Goal: Find specific page/section: Find specific page/section

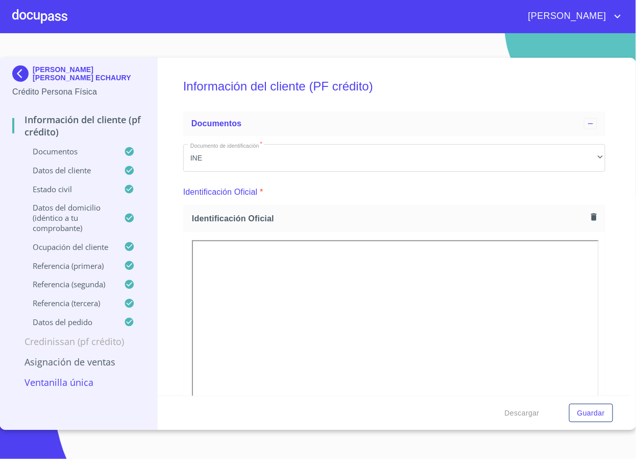
scroll to position [3901, 0]
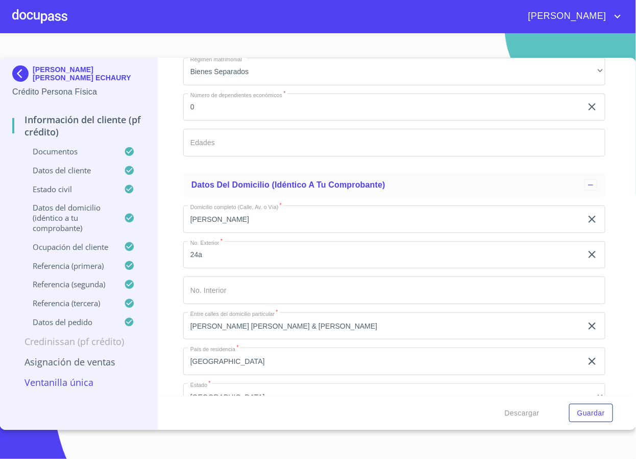
click at [26, 74] on img at bounding box center [22, 73] width 20 height 16
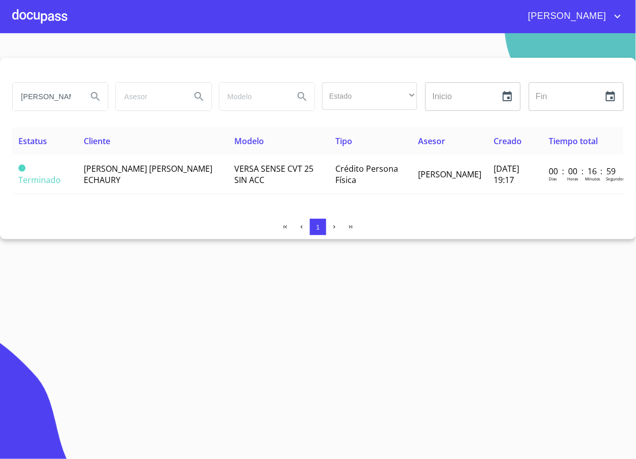
click at [60, 92] on input "mireya" at bounding box center [46, 97] width 66 height 28
type input "M"
type input "[PERSON_NAME]"
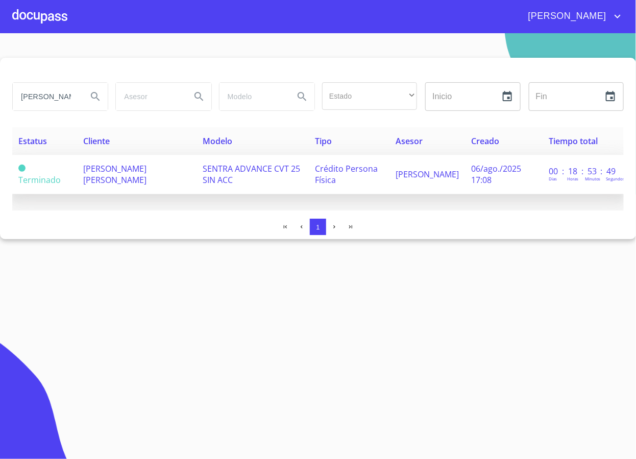
click at [118, 169] on span "[PERSON_NAME]" at bounding box center [114, 174] width 63 height 22
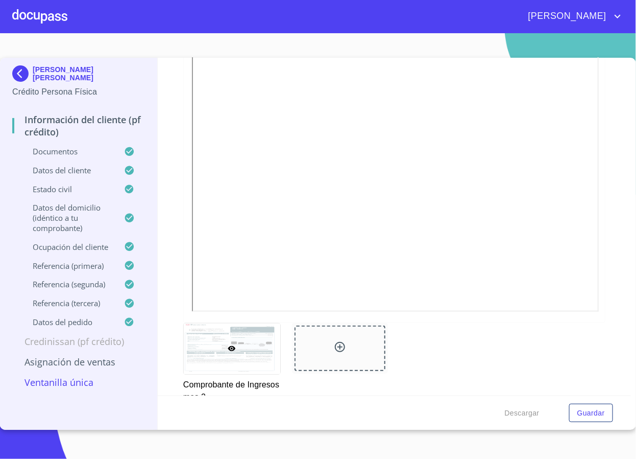
scroll to position [1456, 0]
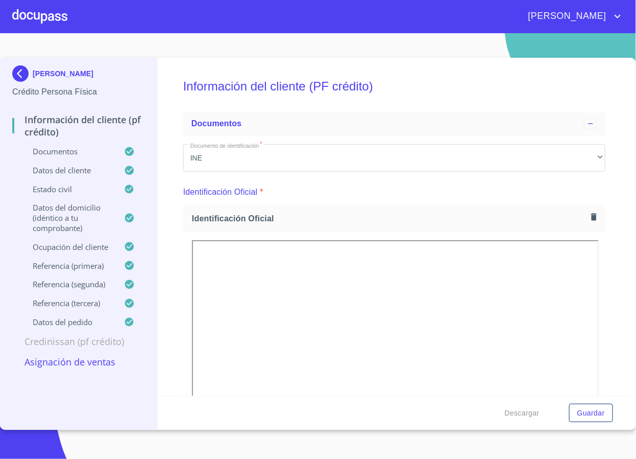
click at [25, 75] on img at bounding box center [22, 73] width 20 height 16
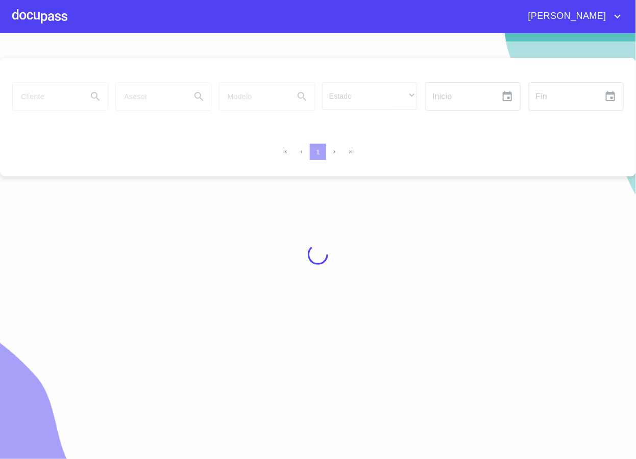
click at [55, 97] on div at bounding box center [318, 253] width 636 height 425
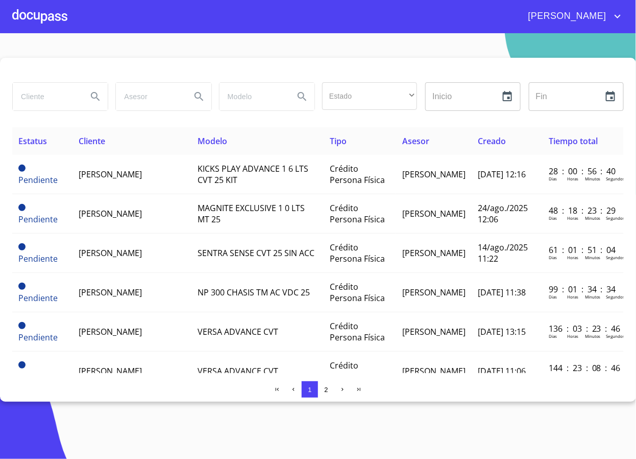
click at [55, 97] on input "search" at bounding box center [46, 97] width 66 height 28
type input "[PERSON_NAME]"
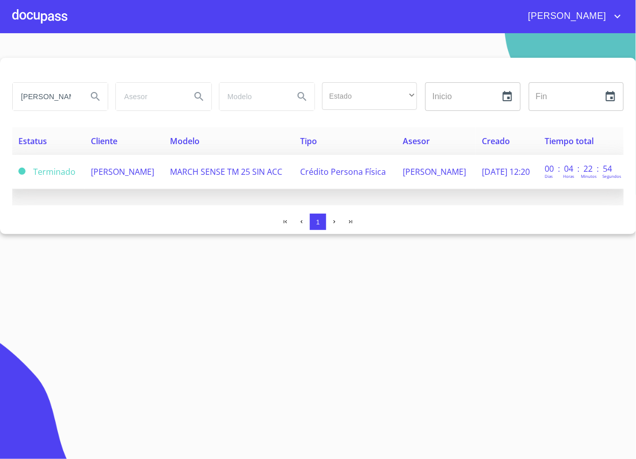
click at [164, 170] on td "[PERSON_NAME]" at bounding box center [124, 172] width 79 height 34
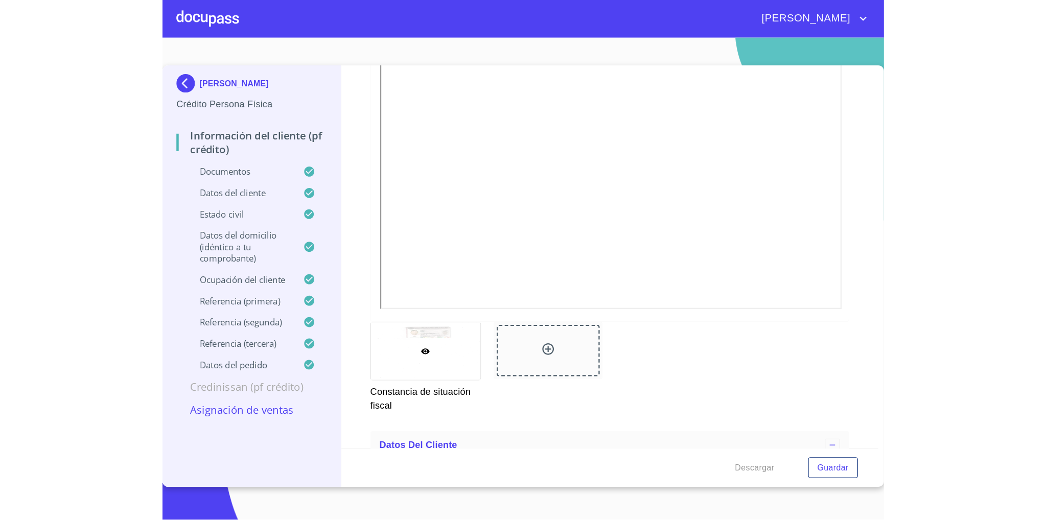
scroll to position [2758, 0]
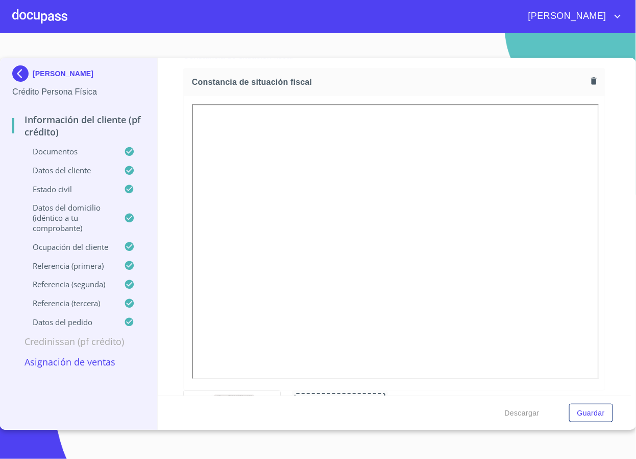
click at [238, 4] on div "[PERSON_NAME]" at bounding box center [318, 16] width 636 height 33
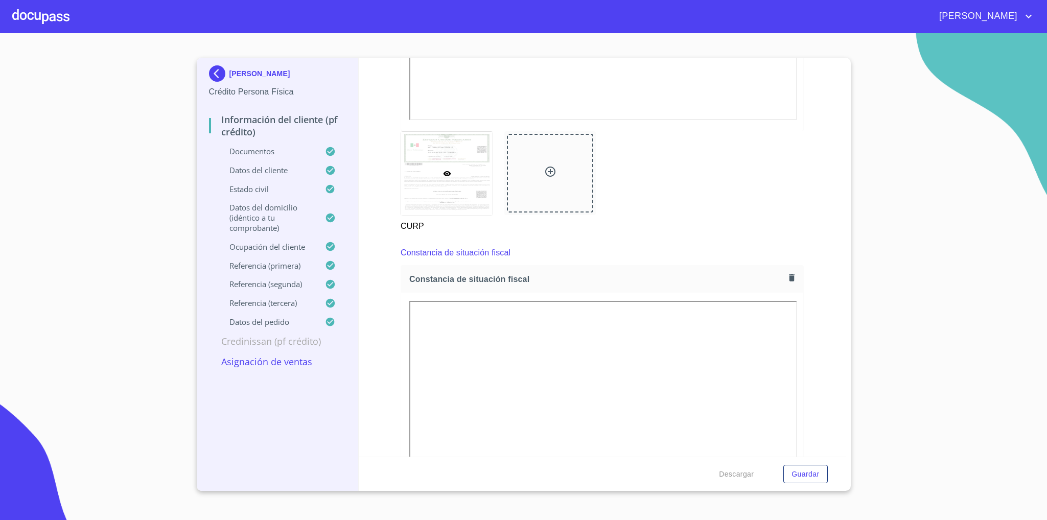
click at [209, 65] on img at bounding box center [219, 73] width 20 height 16
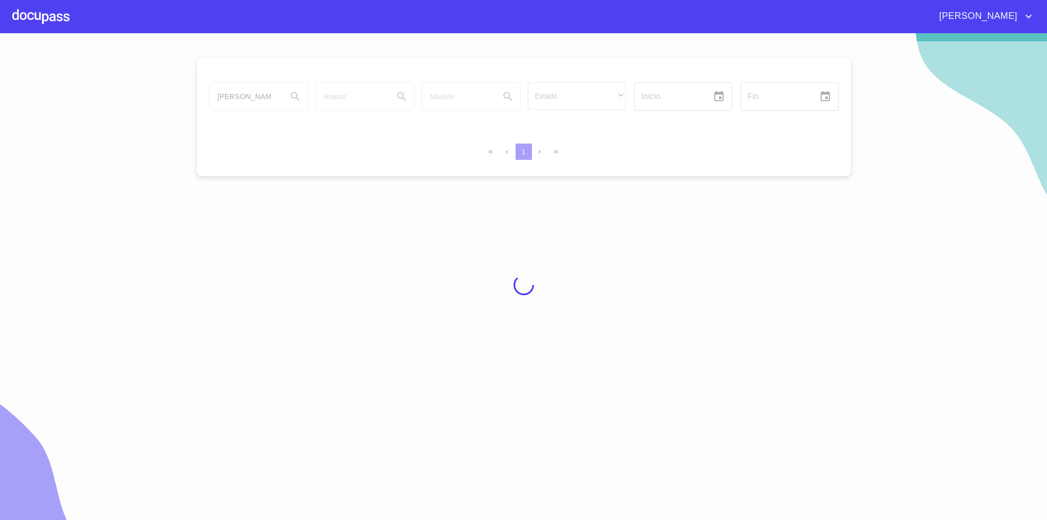
click at [247, 103] on div at bounding box center [523, 284] width 1047 height 487
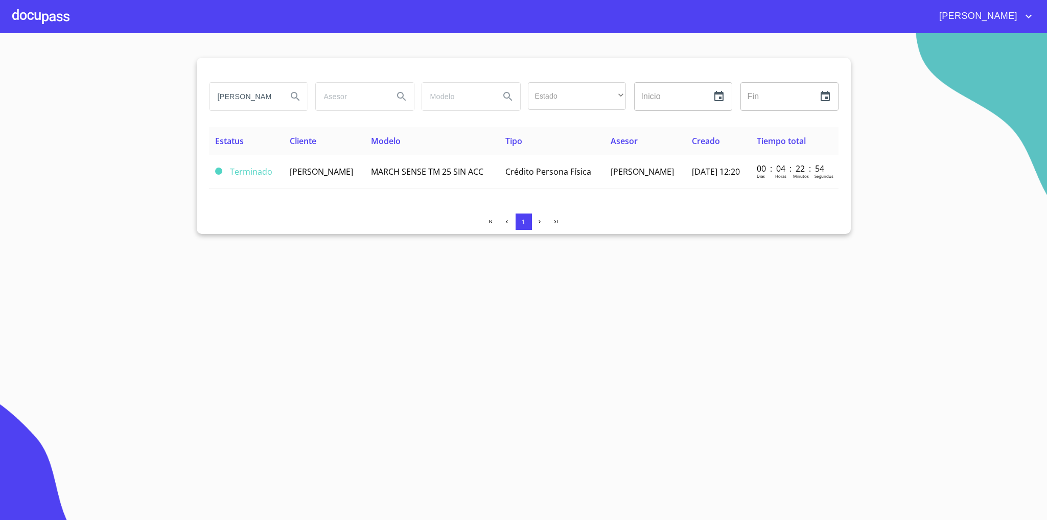
click at [240, 97] on input "[PERSON_NAME]" at bounding box center [243, 97] width 69 height 28
type input "[PERSON_NAME]"
click at [298, 103] on button "Search" at bounding box center [295, 96] width 25 height 25
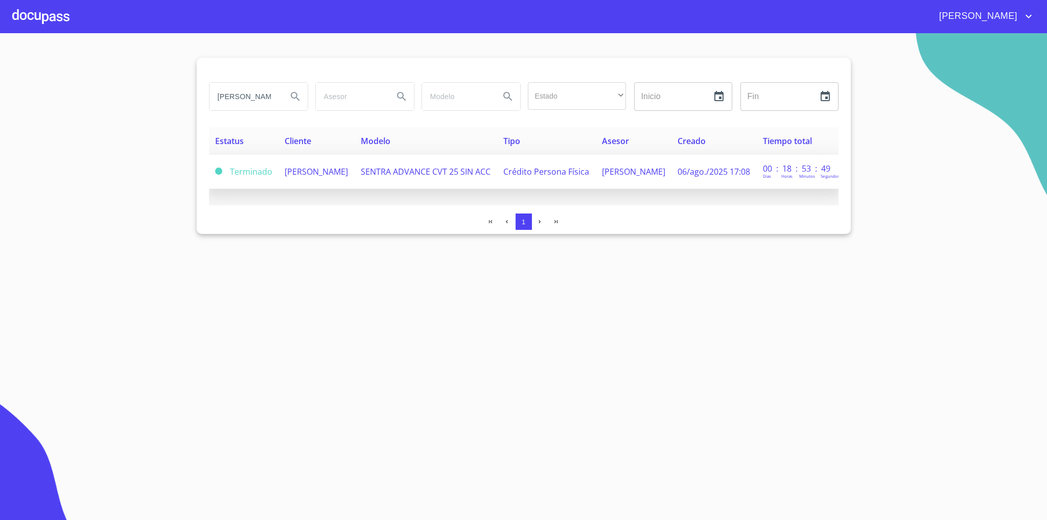
click at [336, 174] on td "[PERSON_NAME]" at bounding box center [316, 172] width 76 height 34
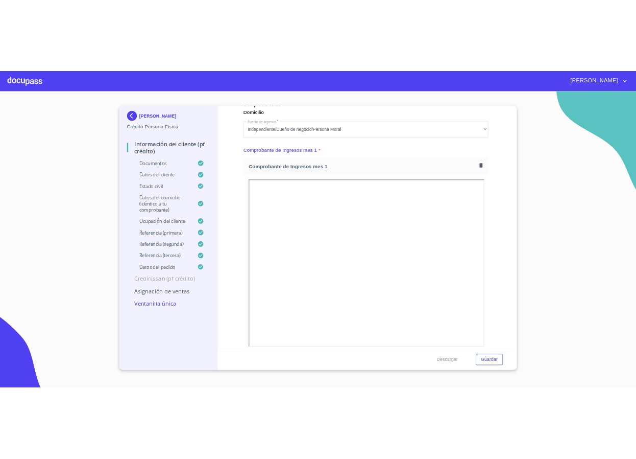
scroll to position [1105, 0]
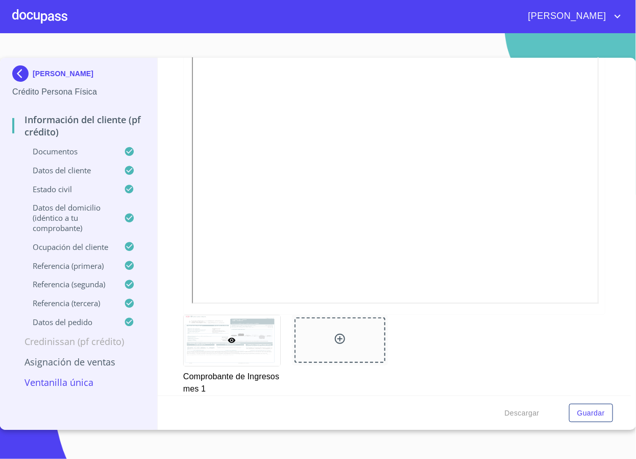
click at [1, 74] on div "[PERSON_NAME] Crédito Persona Física Información del cliente (PF crédito) Docum…" at bounding box center [79, 244] width 158 height 372
click at [11, 72] on div "[PERSON_NAME] Crédito Persona Física Información del cliente (PF crédito) Docum…" at bounding box center [79, 244] width 158 height 372
click at [17, 70] on img at bounding box center [22, 73] width 20 height 16
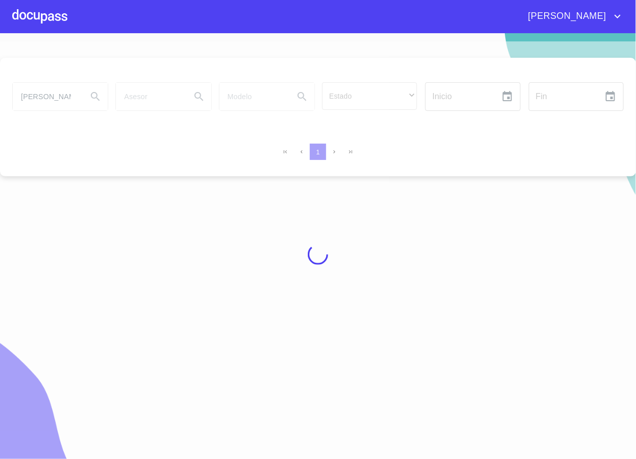
click at [51, 97] on div at bounding box center [318, 253] width 636 height 425
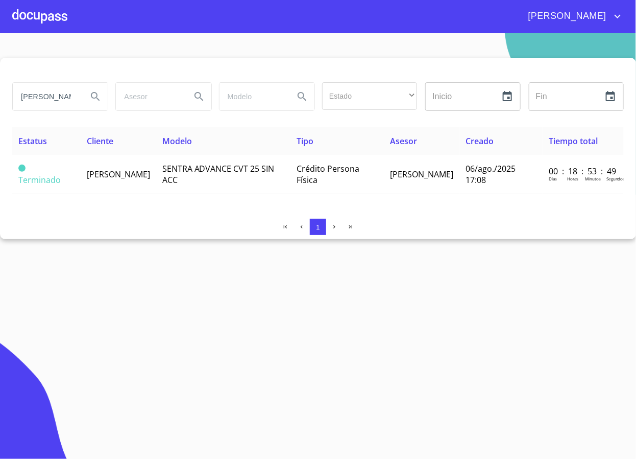
click at [51, 97] on input "[PERSON_NAME]" at bounding box center [46, 97] width 66 height 28
type input "[PERSON_NAME]"
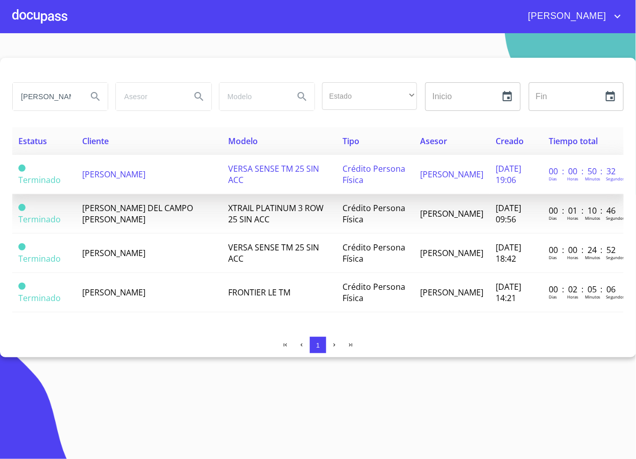
click at [146, 173] on span "[PERSON_NAME]" at bounding box center [113, 174] width 63 height 11
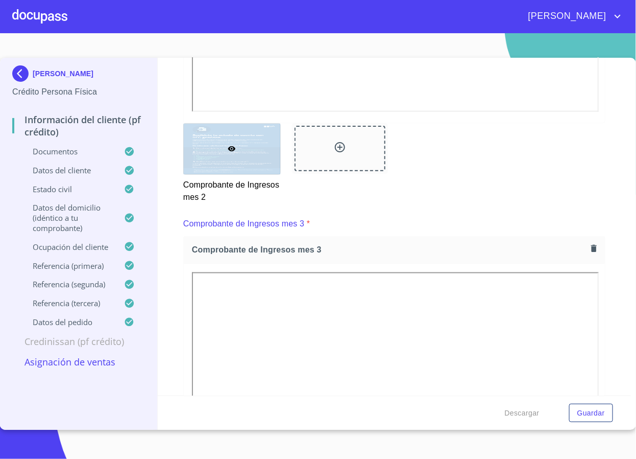
scroll to position [3671, 0]
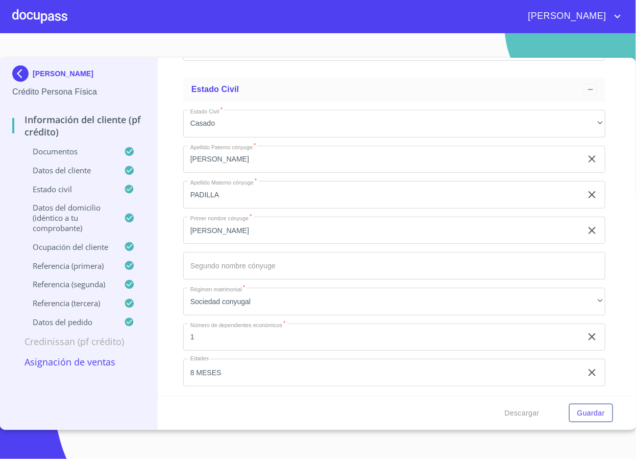
click at [201, 36] on section "[PERSON_NAME] Crédito Persona Física Información del cliente (PF crédito) Docum…" at bounding box center [318, 245] width 636 height 425
click at [20, 75] on img at bounding box center [22, 73] width 20 height 16
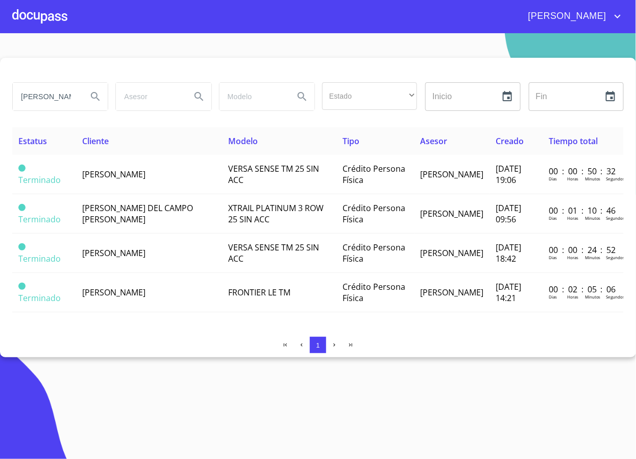
click at [51, 89] on input "[PERSON_NAME]" at bounding box center [46, 97] width 66 height 28
type input "Ñ"
type input "[PERSON_NAME]"
click at [91, 100] on icon "Search" at bounding box center [95, 96] width 12 height 12
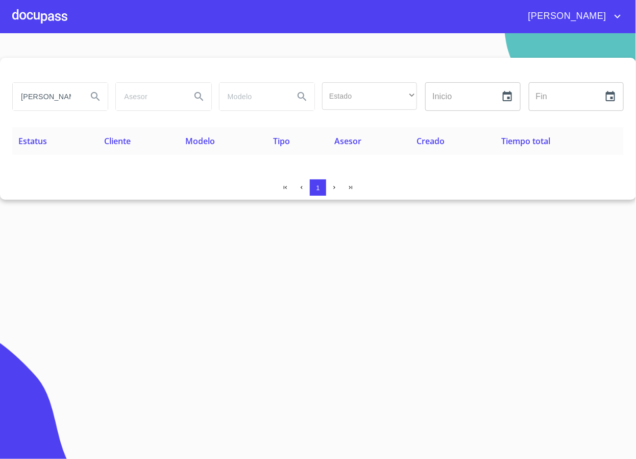
click at [67, 94] on input "[PERSON_NAME]" at bounding box center [46, 97] width 66 height 28
click at [190, 288] on section "Estado ​ ​ Inicio ​ Fin ​ Estatus Cliente Modelo Tipo Asesor Creado Tiempo tota…" at bounding box center [318, 245] width 636 height 425
